Goal: Task Accomplishment & Management: Use online tool/utility

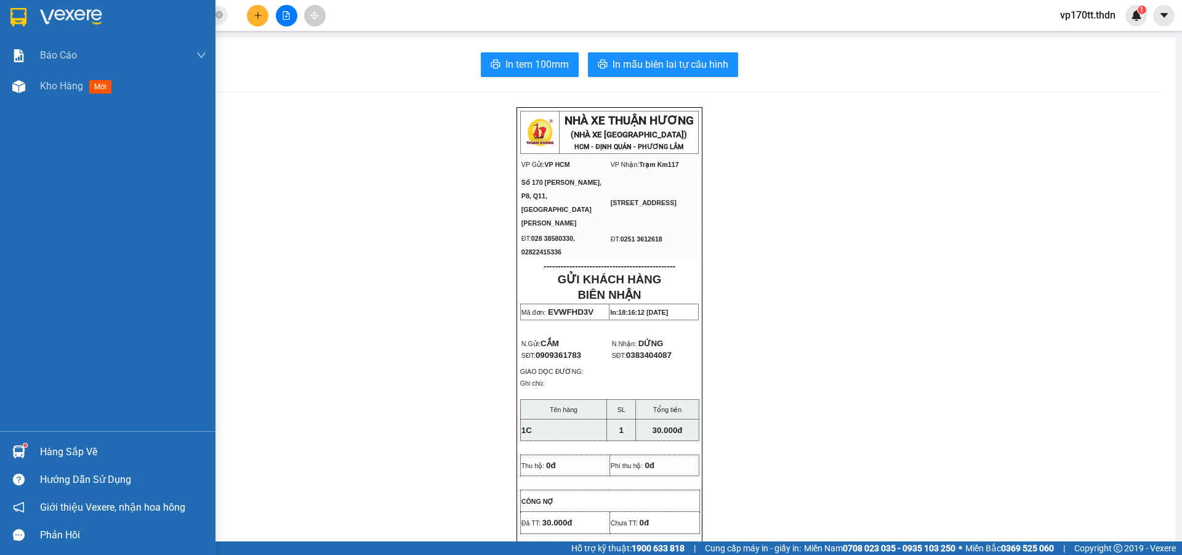
click at [5, 12] on div at bounding box center [108, 20] width 216 height 40
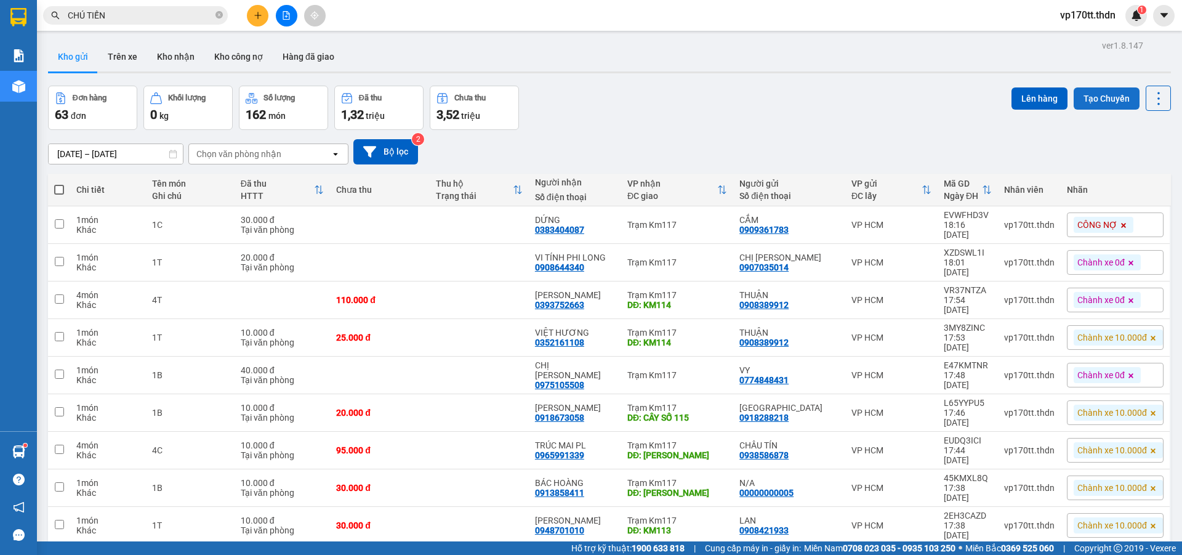
click at [1094, 95] on button "Tạo Chuyến" at bounding box center [1107, 98] width 66 height 22
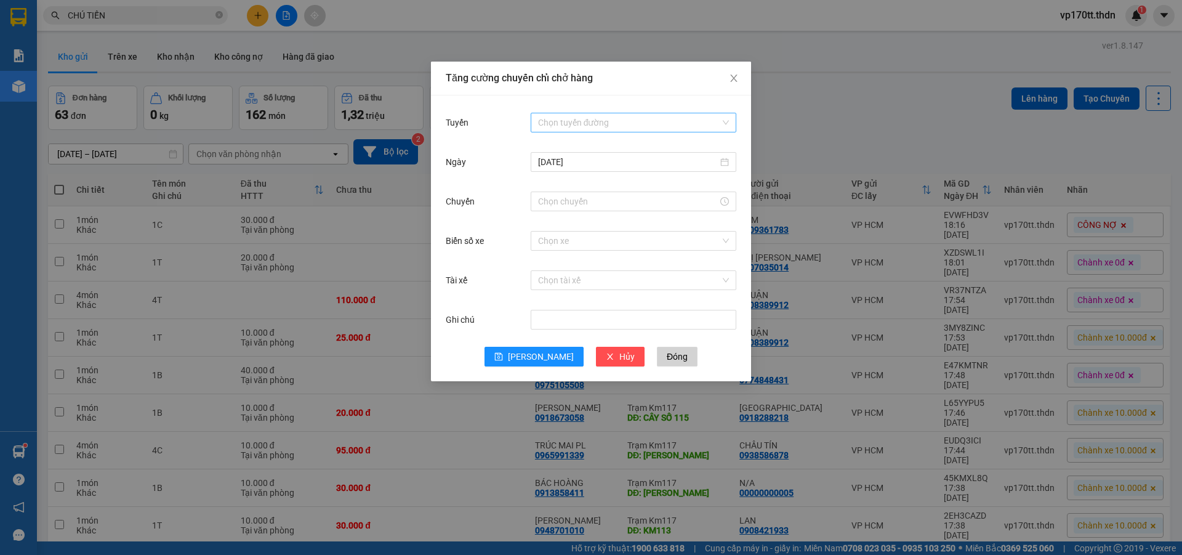
click at [587, 124] on input "Tuyến" at bounding box center [629, 122] width 182 height 18
click at [610, 149] on div "[PERSON_NAME] - [GEOGRAPHIC_DATA]" at bounding box center [633, 147] width 191 height 14
click at [583, 204] on input "Chuyến" at bounding box center [628, 202] width 180 height 14
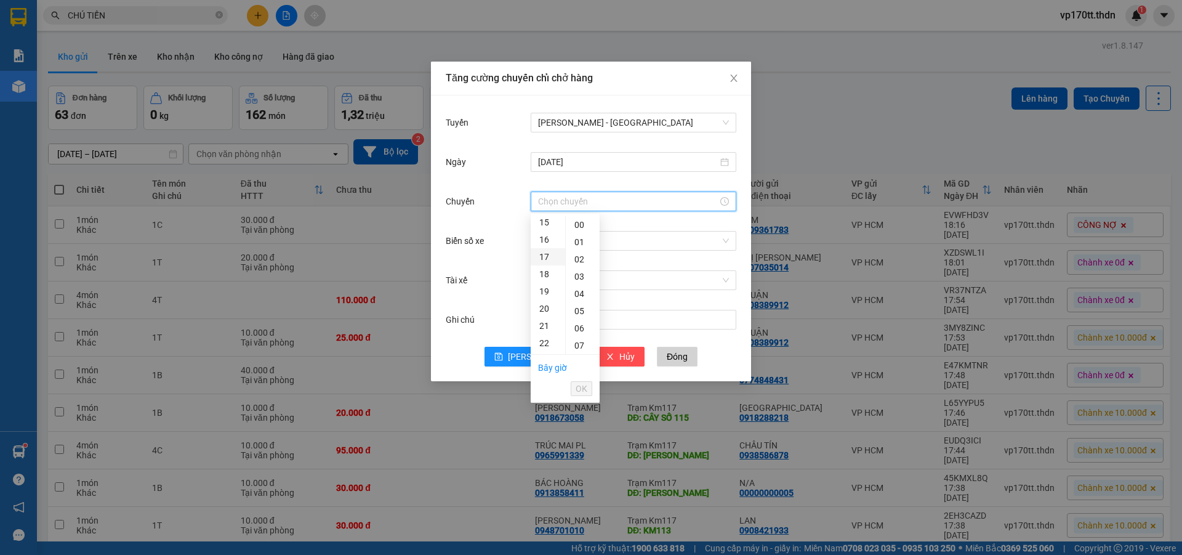
scroll to position [397, 0]
click at [549, 220] on div "23" at bounding box center [548, 224] width 34 height 17
type input "23:00"
click at [587, 385] on button "OK" at bounding box center [582, 388] width 22 height 15
click at [631, 240] on input "Biển số xe" at bounding box center [629, 241] width 182 height 18
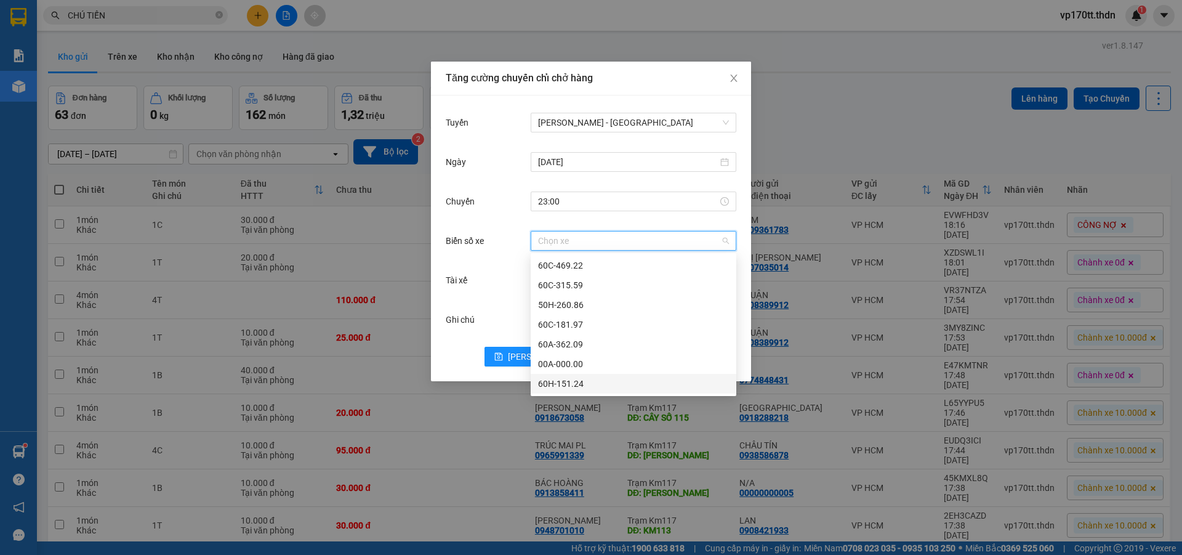
click at [575, 389] on div "60H-151.24" at bounding box center [633, 384] width 191 height 14
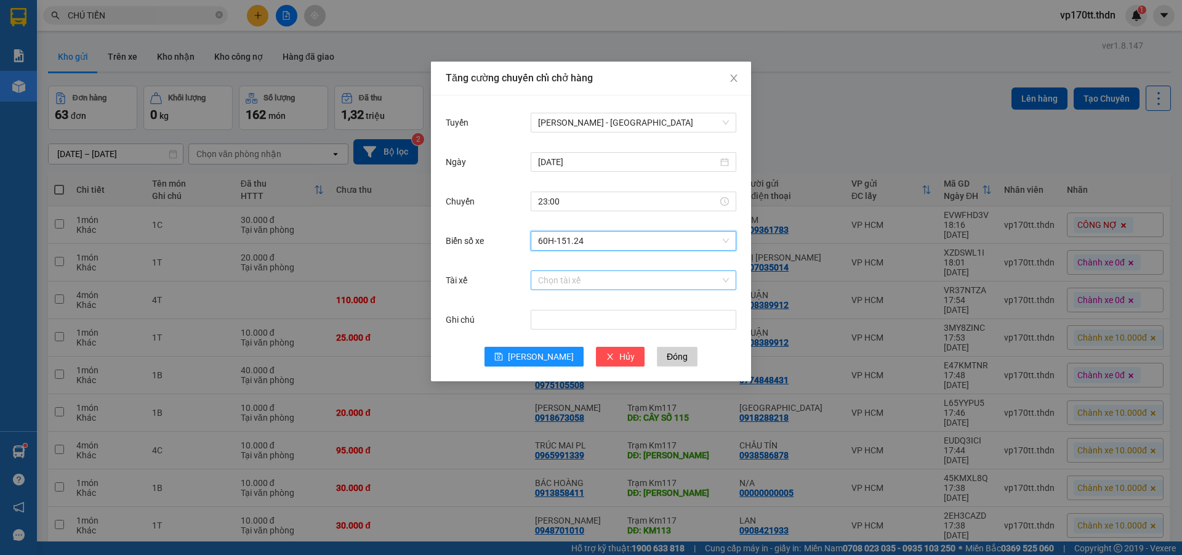
click at [577, 282] on input "Tài xế" at bounding box center [629, 280] width 182 height 18
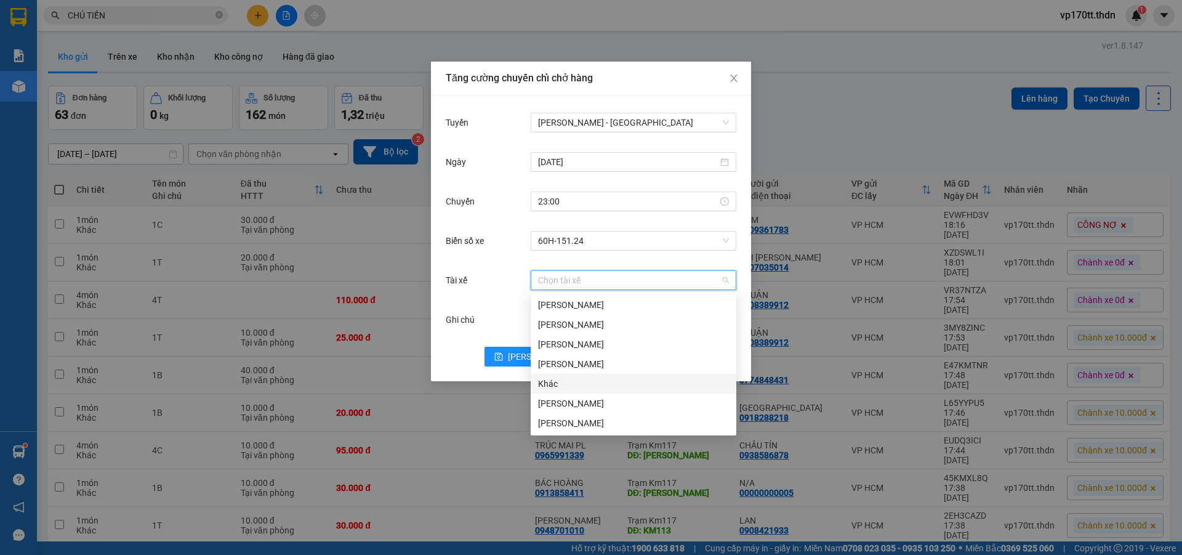
click at [572, 385] on div "Khác" at bounding box center [633, 384] width 191 height 14
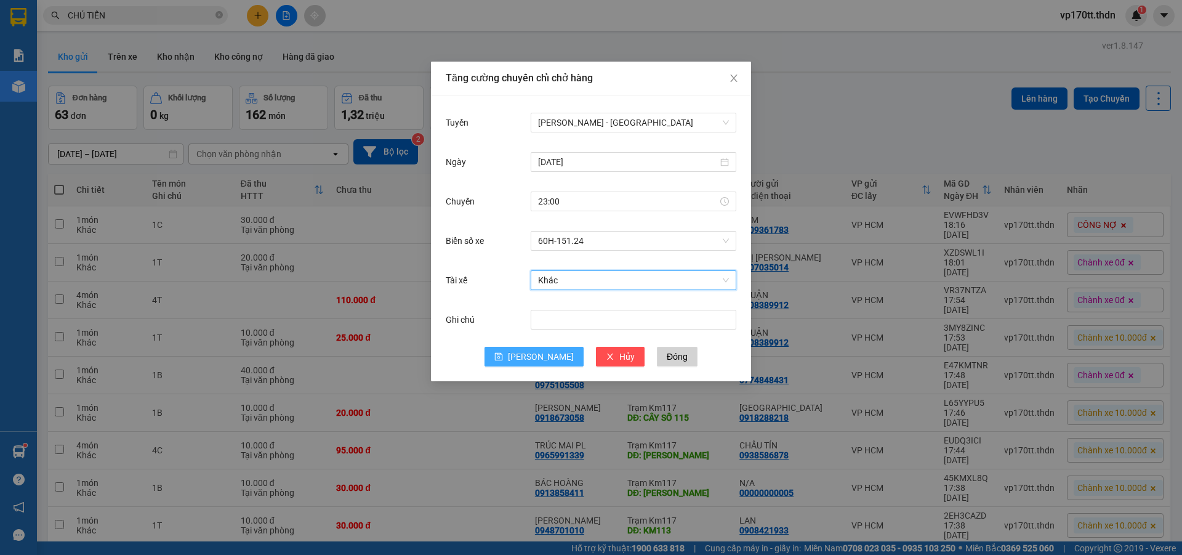
click at [546, 358] on span "[PERSON_NAME]" at bounding box center [541, 357] width 66 height 14
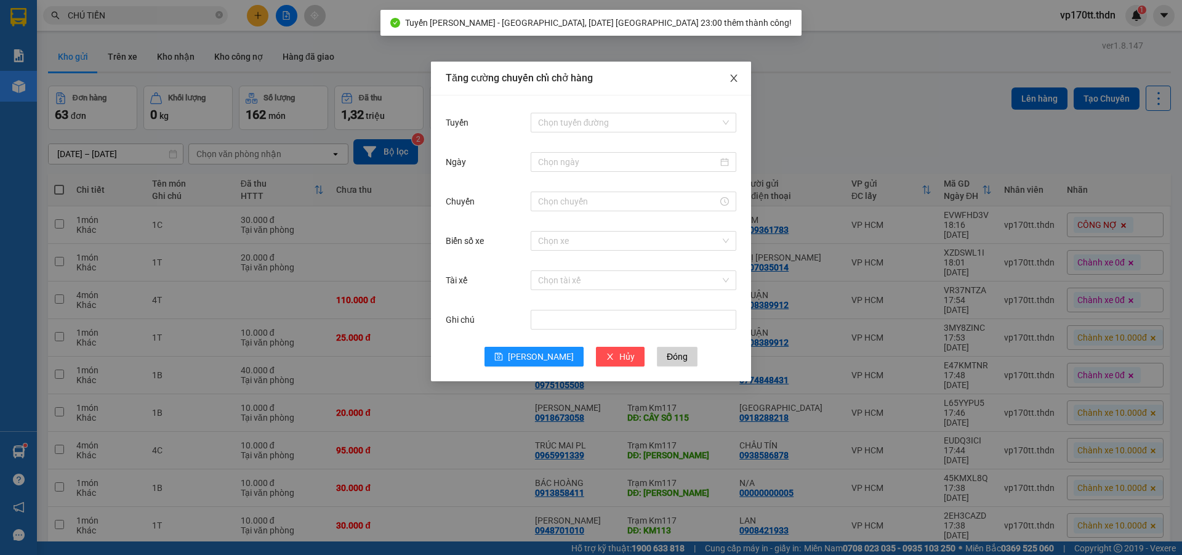
click at [743, 76] on span "Close" at bounding box center [734, 79] width 34 height 34
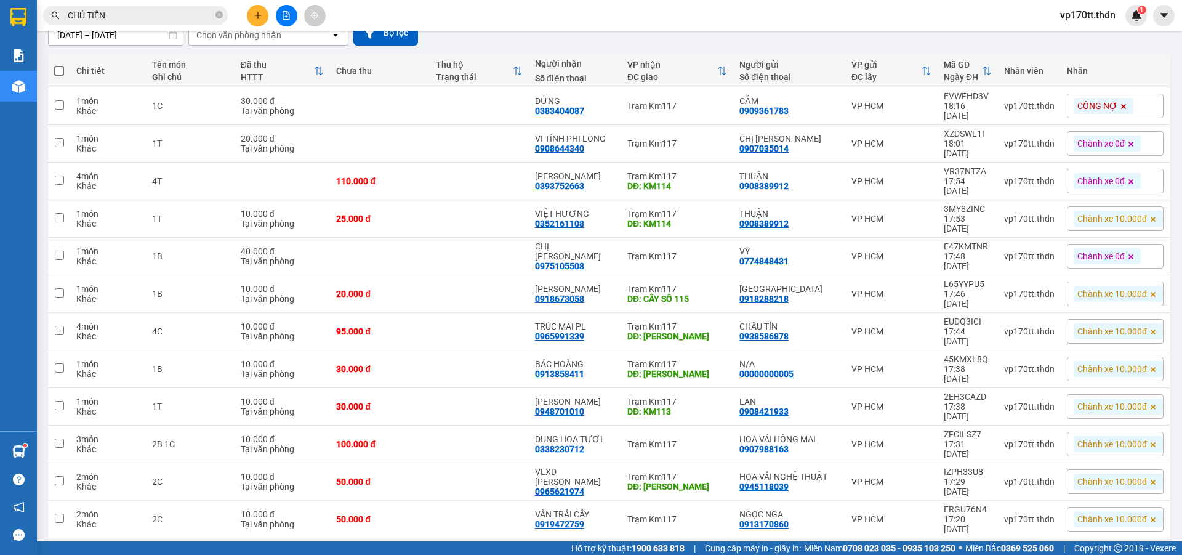
scroll to position [0, 0]
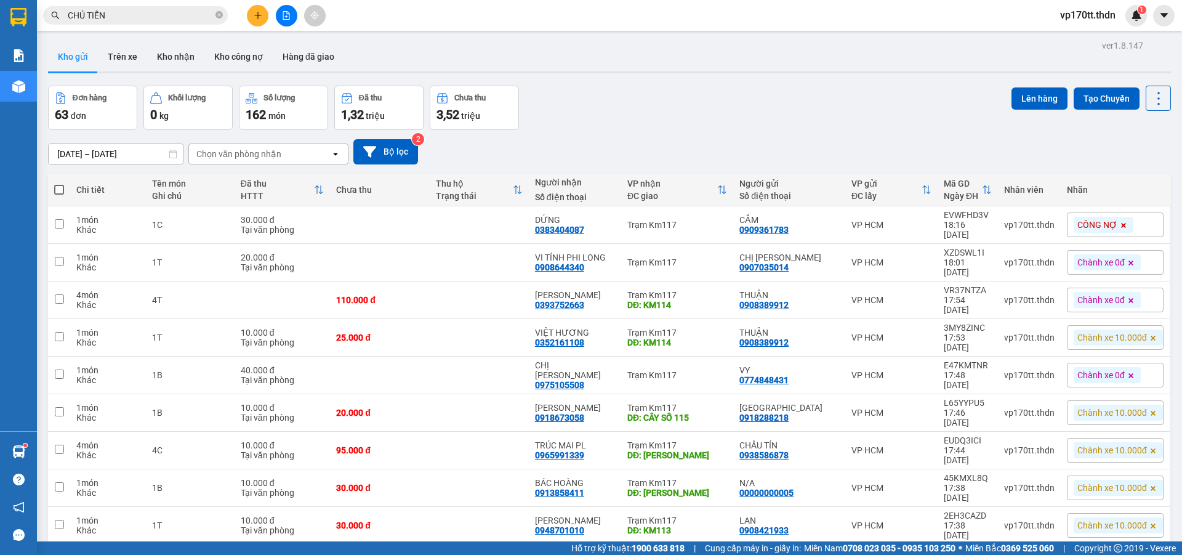
click at [634, 129] on div "Đơn hàng 63 đơn Khối lượng 0 kg Số lượng 162 món Đã thu 1,32 triệu Chưa thu 3,5…" at bounding box center [609, 108] width 1123 height 44
click at [656, 116] on div "Đơn hàng 63 đơn Khối lượng 0 kg Số lượng 162 món Đã thu 1,32 triệu Chưa thu 3,5…" at bounding box center [609, 108] width 1123 height 44
click at [621, 123] on div "Đơn hàng 63 đơn Khối lượng 0 kg Số lượng 162 món Đã thu 1,32 triệu Chưa thu 3,5…" at bounding box center [609, 108] width 1123 height 44
click at [612, 163] on div "[DATE] – [DATE] Press the down arrow key to interact with the calendar and sele…" at bounding box center [609, 151] width 1123 height 25
